Goal: Check status: Check status

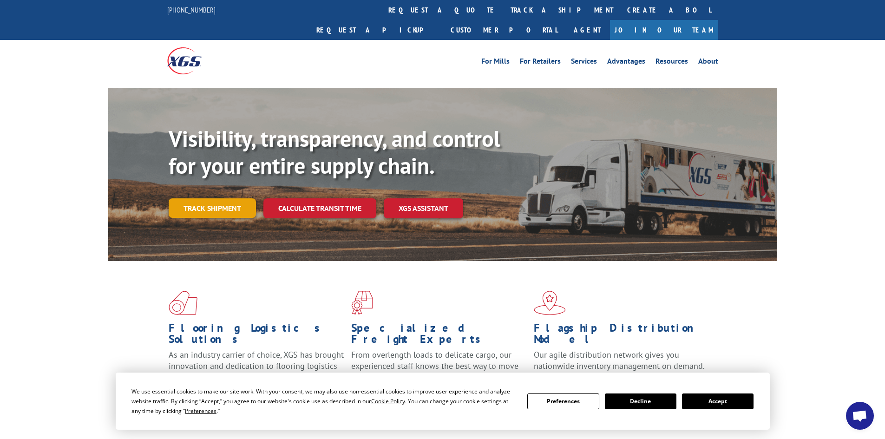
click at [223, 198] on link "Track shipment" at bounding box center [212, 208] width 87 height 20
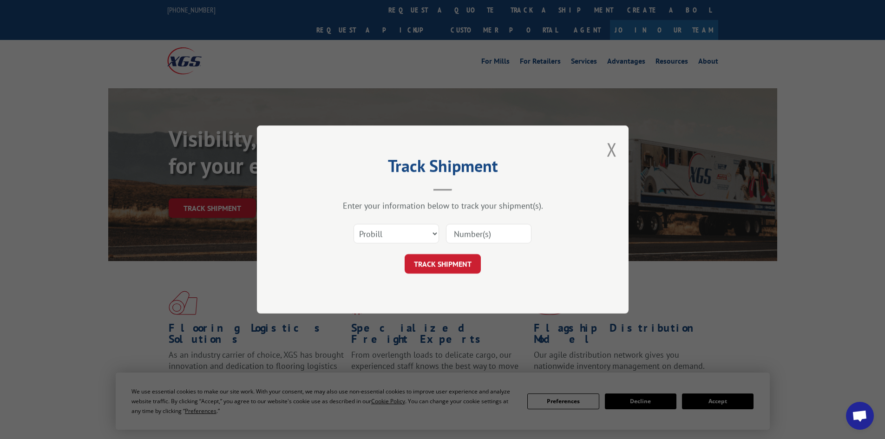
click at [488, 239] on input at bounding box center [489, 234] width 86 height 20
paste input "445240522677"
type input "445240522677"
click at [440, 257] on button "TRACK SHIPMENT" at bounding box center [443, 264] width 76 height 20
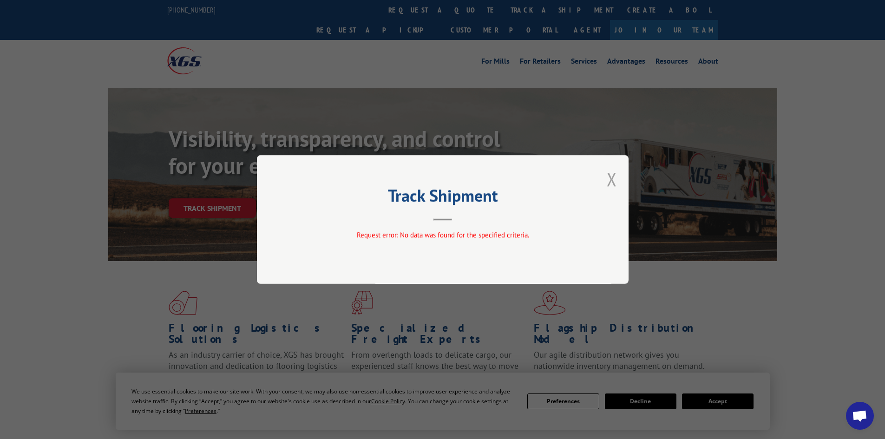
click at [612, 177] on button "Close modal" at bounding box center [612, 179] width 10 height 25
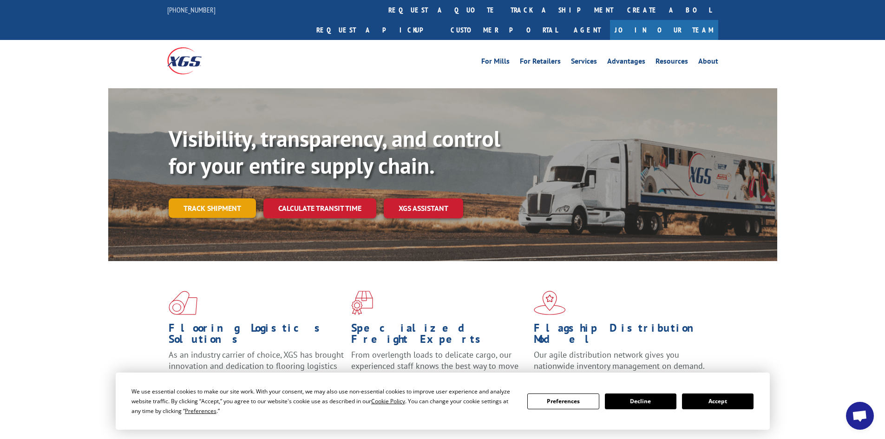
click at [235, 198] on link "Track shipment" at bounding box center [212, 208] width 87 height 20
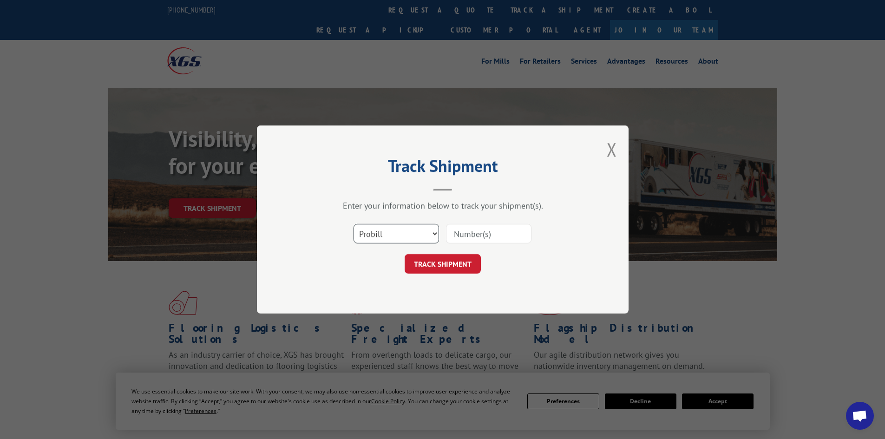
drag, startPoint x: 388, startPoint y: 232, endPoint x: 391, endPoint y: 241, distance: 8.8
click at [393, 232] on select "Select category... Probill BOL PO" at bounding box center [397, 234] width 86 height 20
select select "po"
click at [354, 224] on select "Select category... Probill BOL PO" at bounding box center [397, 234] width 86 height 20
click at [489, 237] on input at bounding box center [489, 234] width 86 height 20
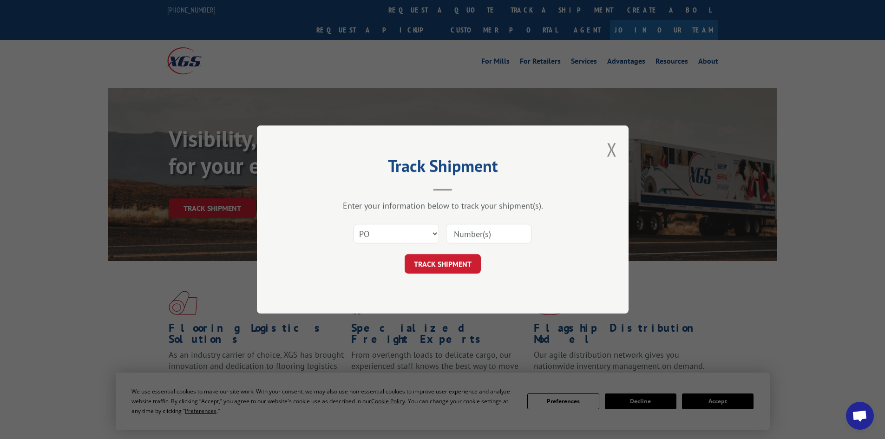
paste input "47542919"
type input "47542919"
click at [453, 266] on button "TRACK SHIPMENT" at bounding box center [443, 264] width 76 height 20
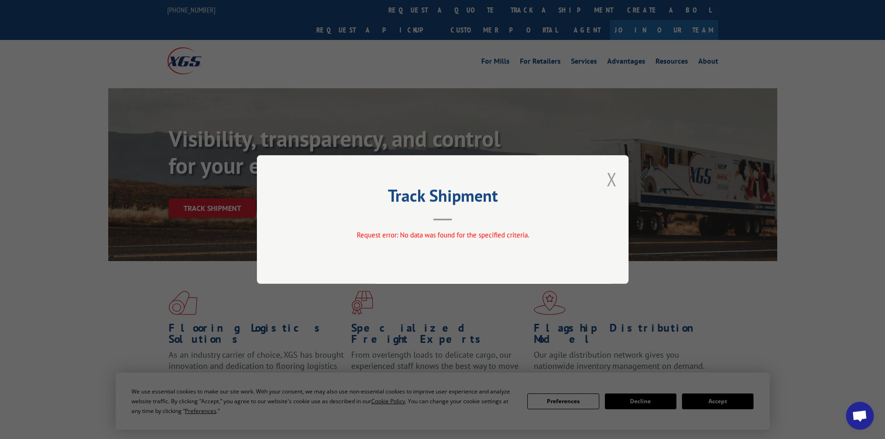
click at [610, 176] on button "Close modal" at bounding box center [612, 179] width 10 height 25
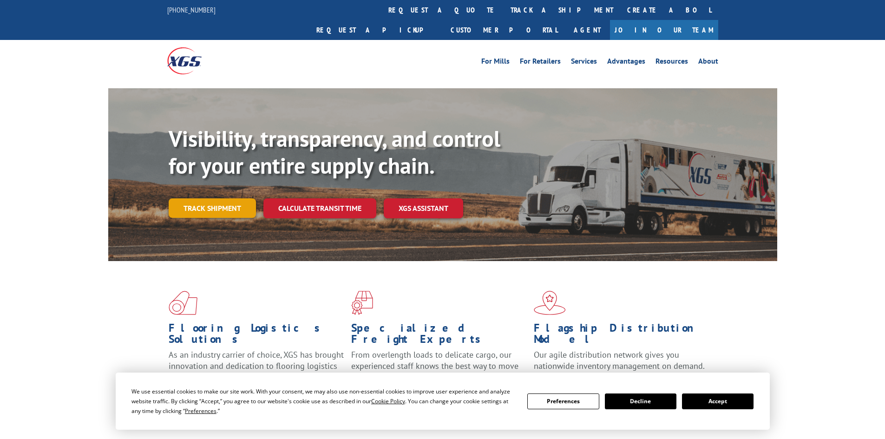
click at [194, 198] on link "Track shipment" at bounding box center [212, 208] width 87 height 20
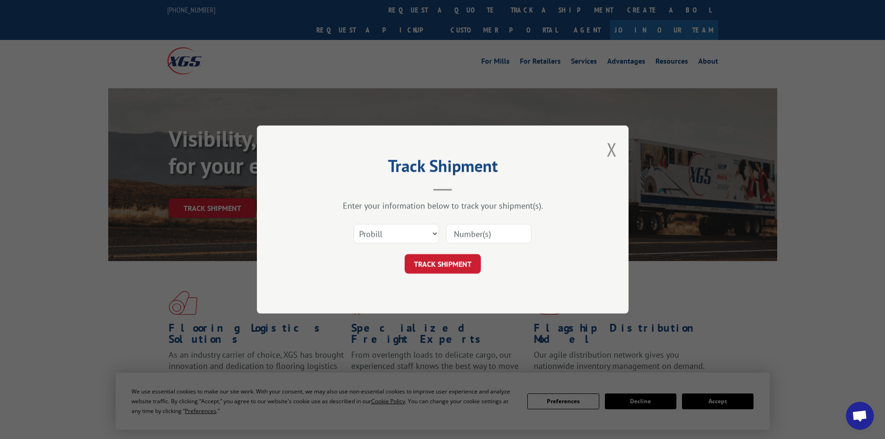
click at [510, 231] on input at bounding box center [489, 234] width 86 height 20
paste input "264269251013"
type input "264269251013"
click at [457, 266] on button "TRACK SHIPMENT" at bounding box center [443, 264] width 76 height 20
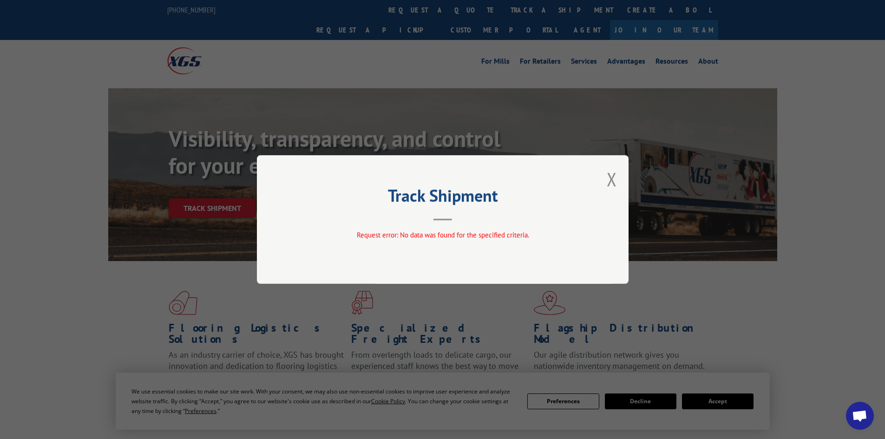
click at [611, 174] on button "Close modal" at bounding box center [612, 179] width 10 height 25
